Goal: Task Accomplishment & Management: Manage account settings

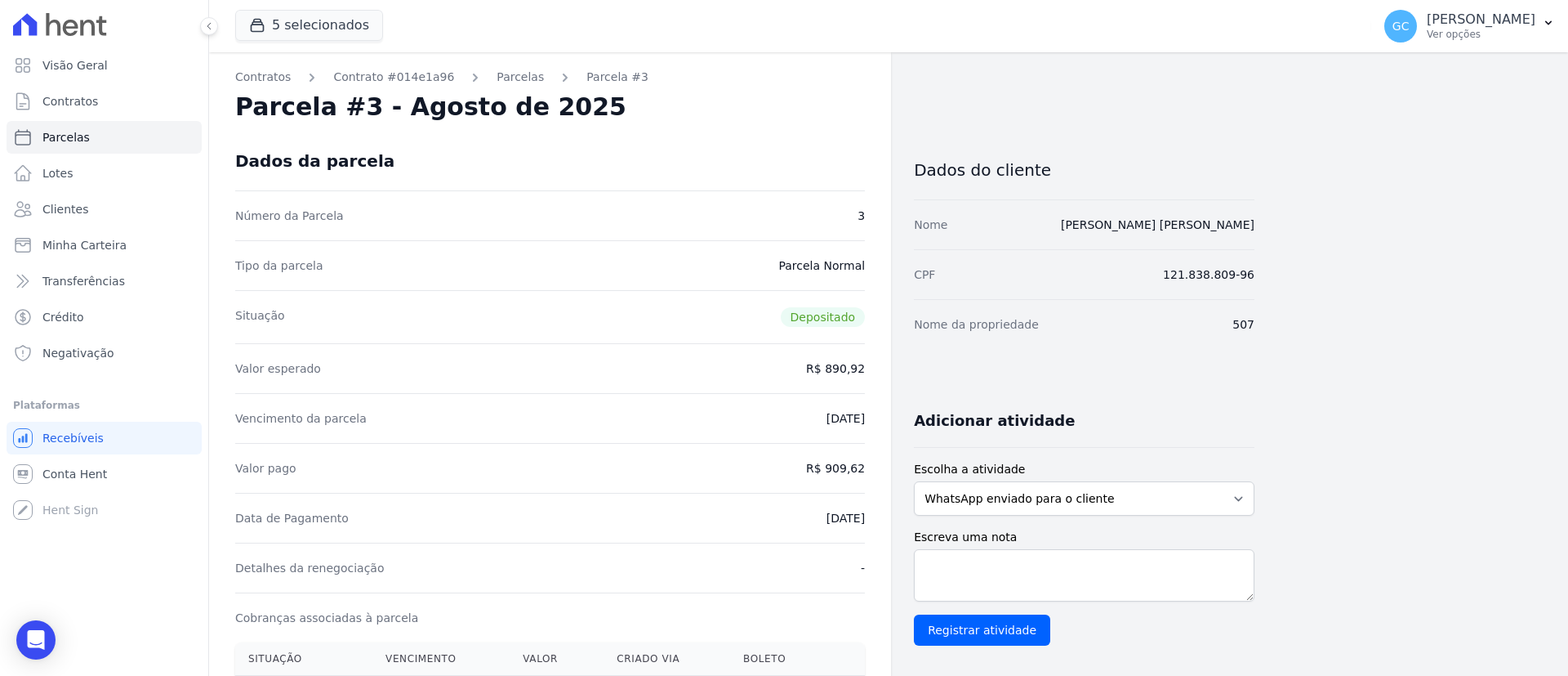
click at [851, 469] on dd "R$ 909,62" at bounding box center [835, 468] width 58 height 17
click at [852, 469] on dd "R$ 909,62" at bounding box center [835, 468] width 58 height 17
copy dl "R$ 909,62"
click at [74, 143] on span "Parcelas" at bounding box center [66, 137] width 47 height 17
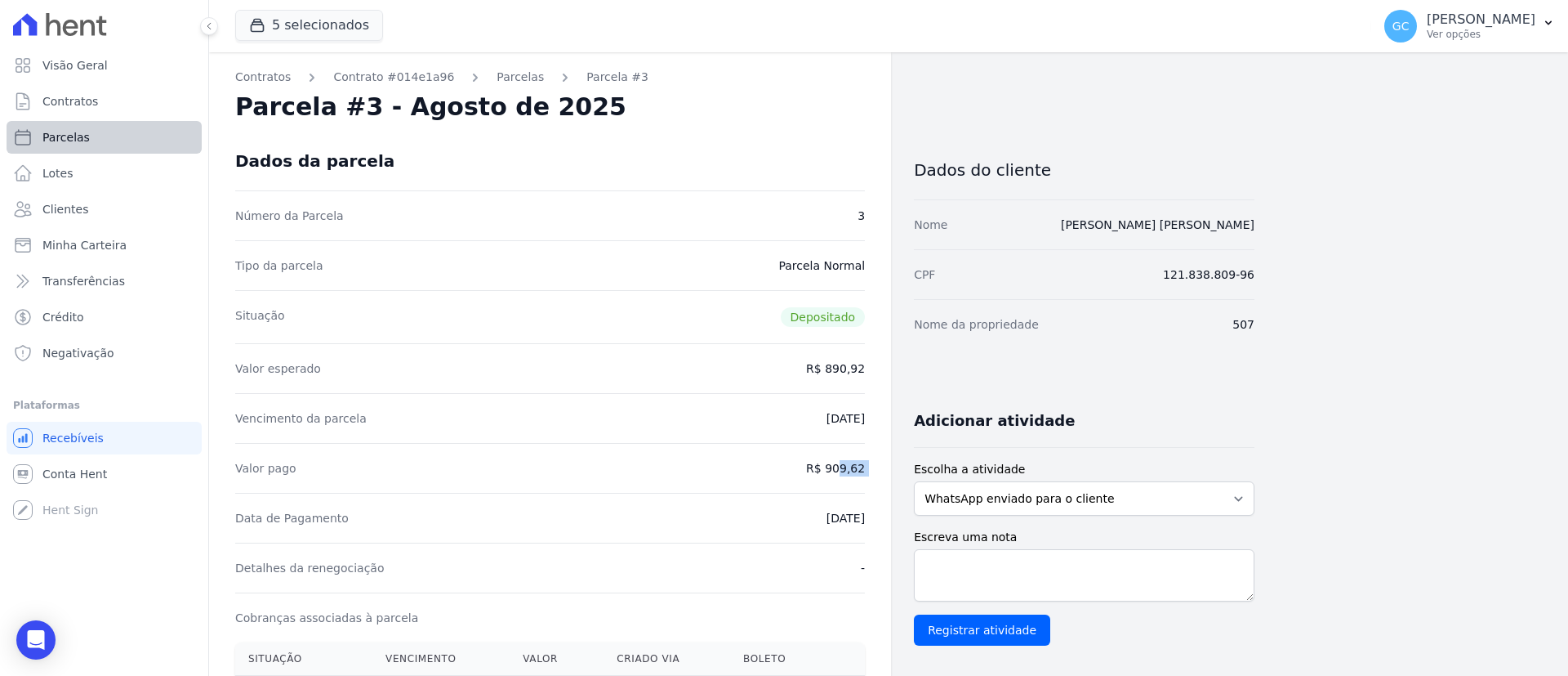
select select
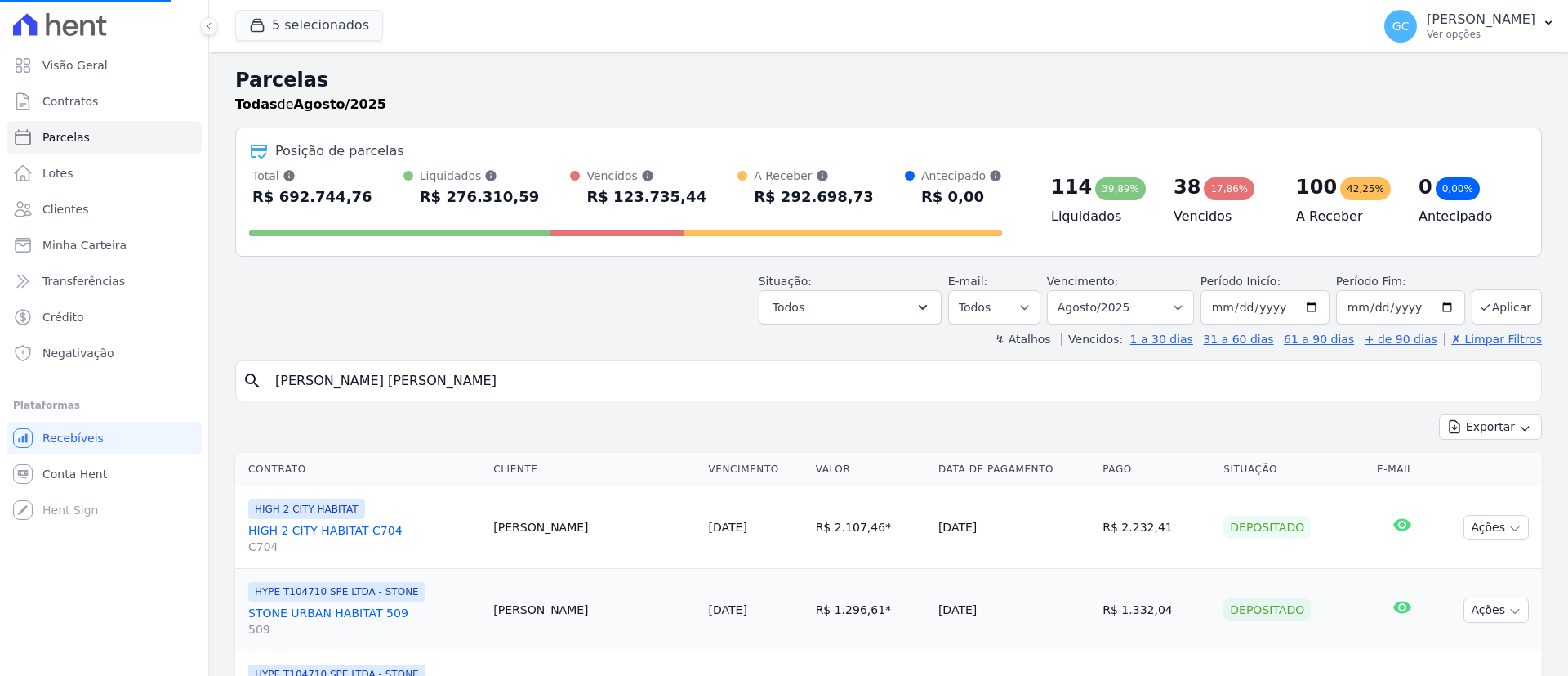
click at [923, 369] on input "[PERSON_NAME] [PERSON_NAME]" at bounding box center [900, 380] width 1269 height 32
select select
click at [765, 381] on input "search" at bounding box center [900, 380] width 1269 height 32
paste input "[PERSON_NAME]"
type input "[PERSON_NAME]"
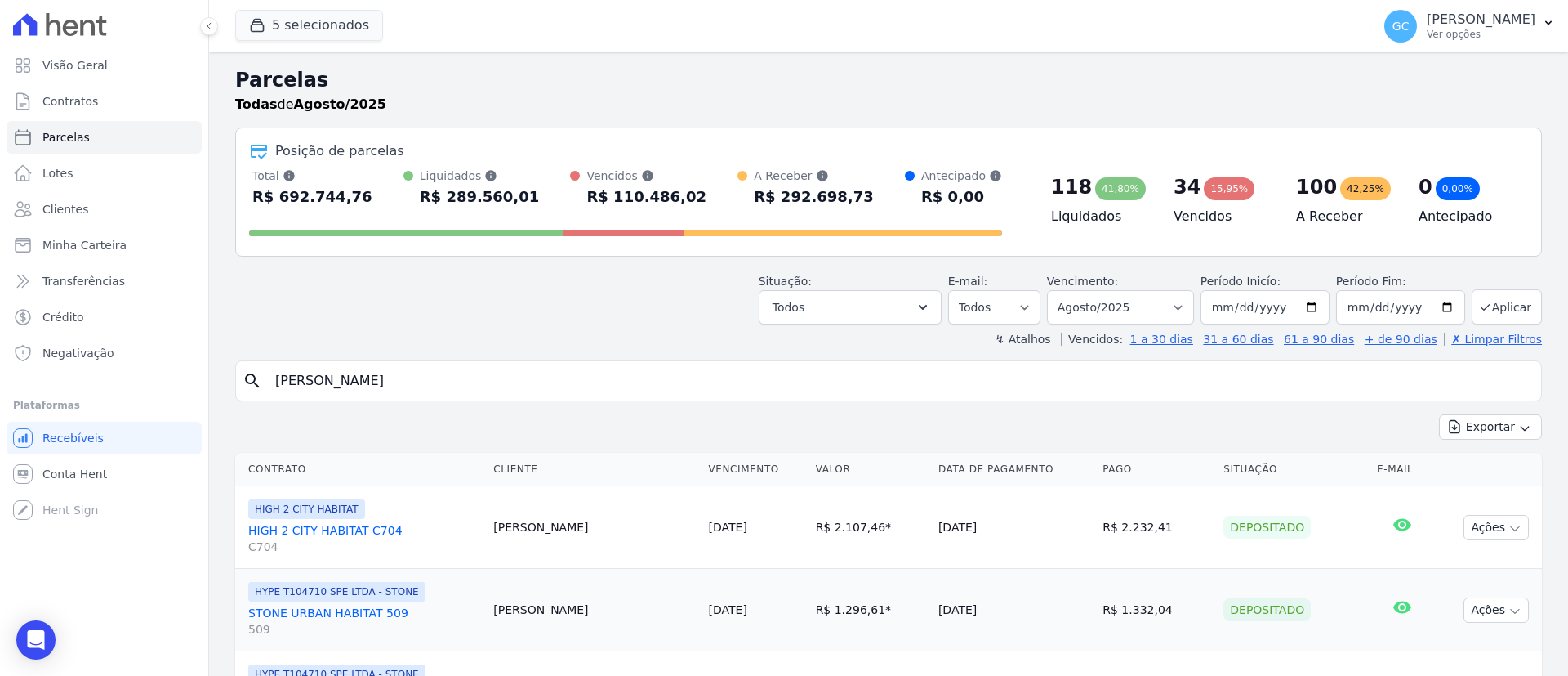
select select
